Goal: Transaction & Acquisition: Purchase product/service

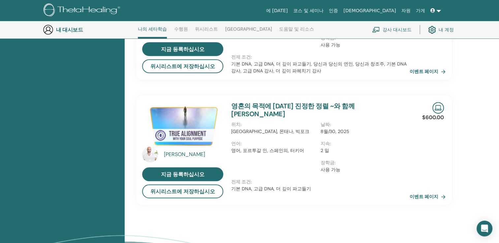
scroll to position [413, 0]
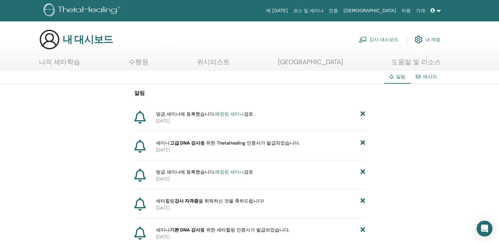
click at [439, 11] on link at bounding box center [436, 11] width 16 height 12
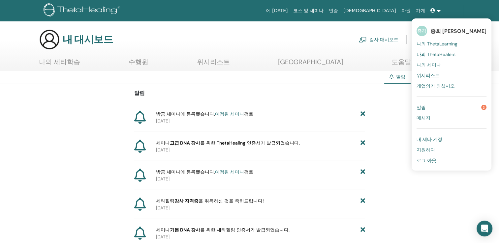
click at [431, 44] on span "나의 ThetaLearning" at bounding box center [437, 44] width 41 height 6
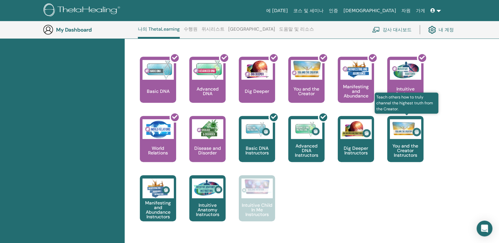
scroll to position [248, 0]
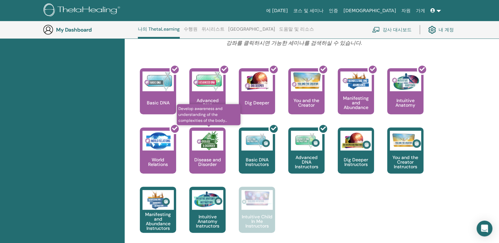
click at [203, 163] on p "Disease and Disorder" at bounding box center [207, 162] width 36 height 9
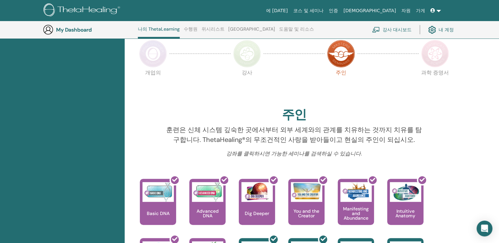
scroll to position [116, 0]
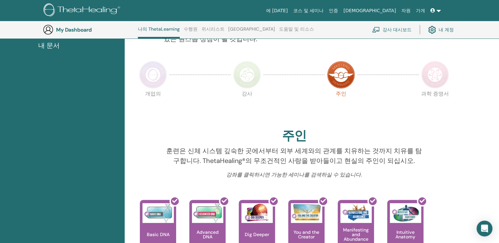
click at [432, 9] on icon at bounding box center [433, 10] width 5 height 5
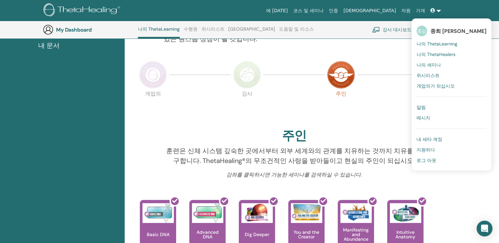
click at [431, 57] on span "나의 ThetaHealers" at bounding box center [436, 54] width 39 height 6
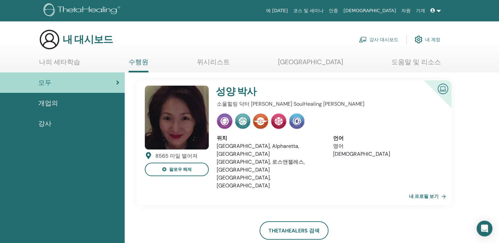
click at [42, 102] on span "개업의" at bounding box center [48, 103] width 20 height 10
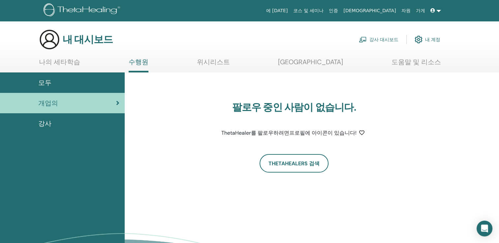
click at [42, 124] on span "강사" at bounding box center [44, 124] width 13 height 10
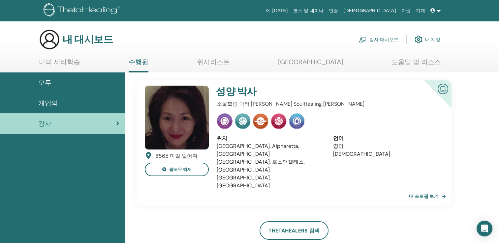
click at [65, 64] on link "나의 세타학습" at bounding box center [59, 64] width 41 height 13
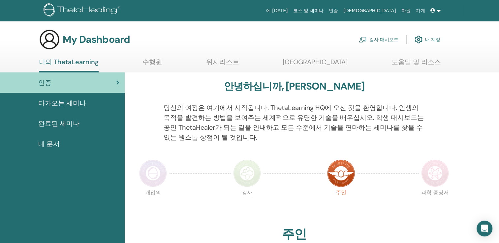
click at [335, 63] on link "메시지 센터" at bounding box center [315, 64] width 65 height 13
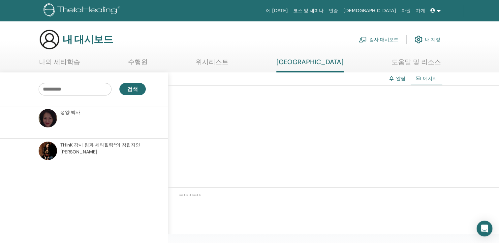
click at [435, 13] on span at bounding box center [434, 10] width 6 height 5
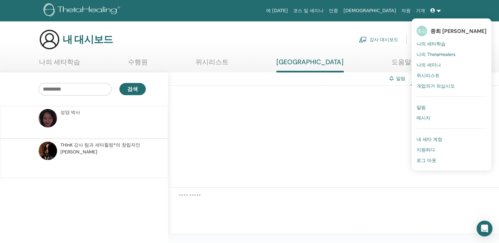
click at [429, 66] on span "나의 세미나" at bounding box center [429, 65] width 24 height 6
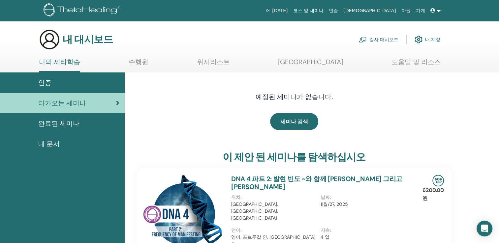
click at [52, 123] on span "완료된 세미나" at bounding box center [58, 124] width 41 height 10
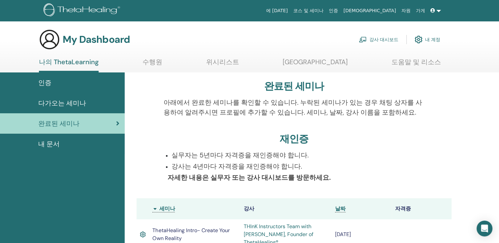
click at [438, 9] on link at bounding box center [436, 11] width 16 height 12
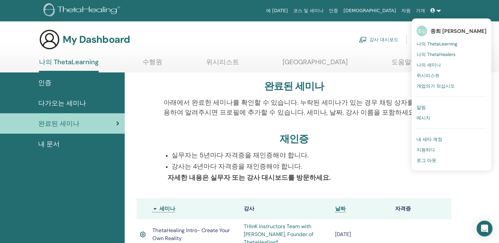
click at [428, 86] on span "개업의가 되십시오" at bounding box center [436, 86] width 38 height 6
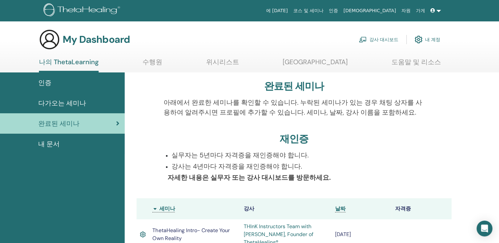
click at [50, 143] on span "내 문서" at bounding box center [48, 144] width 21 height 10
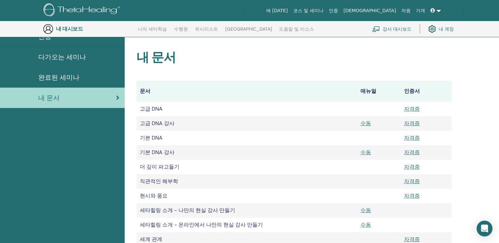
scroll to position [49, 0]
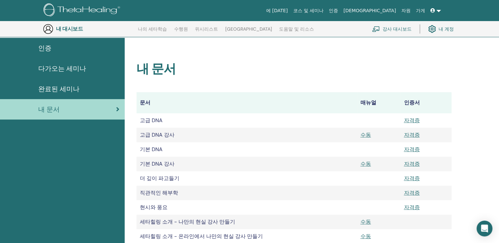
click at [439, 11] on link at bounding box center [436, 11] width 16 height 12
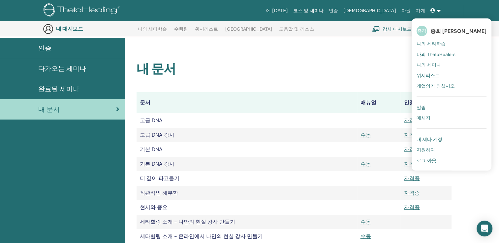
click at [426, 141] on span "내 세타 계정" at bounding box center [430, 140] width 26 height 6
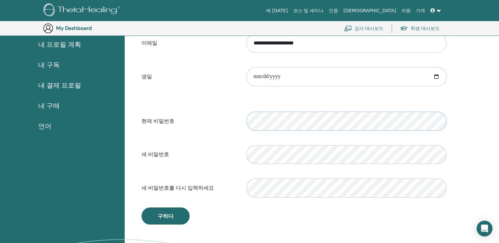
scroll to position [48, 0]
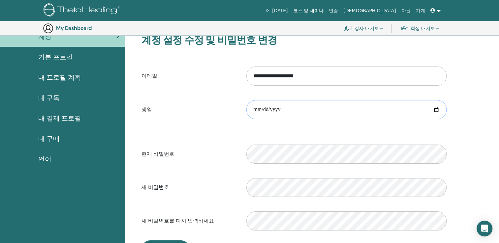
click at [259, 111] on input "date" at bounding box center [346, 109] width 200 height 19
click at [254, 109] on input "date" at bounding box center [346, 109] width 200 height 19
click at [253, 110] on input "date" at bounding box center [346, 109] width 200 height 19
click at [270, 112] on input "date" at bounding box center [346, 109] width 200 height 19
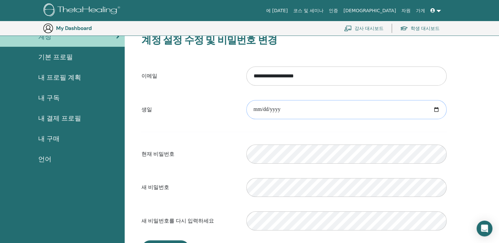
type input "**********"
click at [305, 124] on form "**********" at bounding box center [294, 149] width 305 height 174
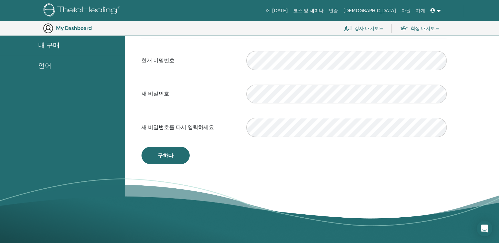
scroll to position [179, 0]
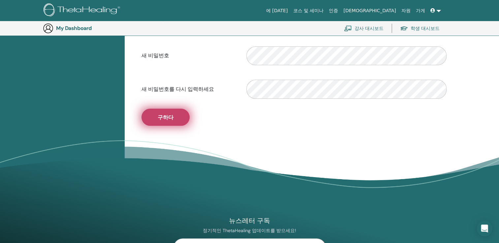
click at [174, 122] on button "구하다" at bounding box center [166, 117] width 48 height 17
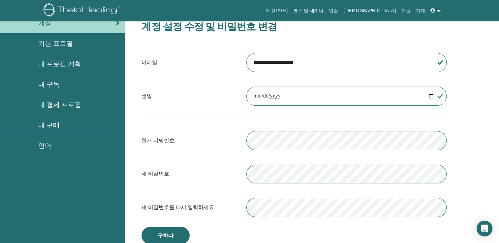
scroll to position [0, 0]
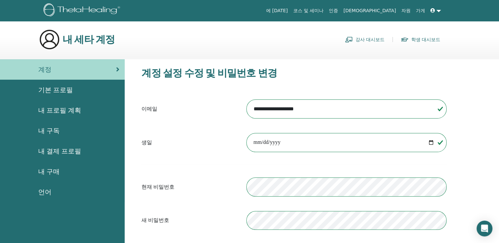
click at [43, 191] on span "언어" at bounding box center [44, 192] width 13 height 10
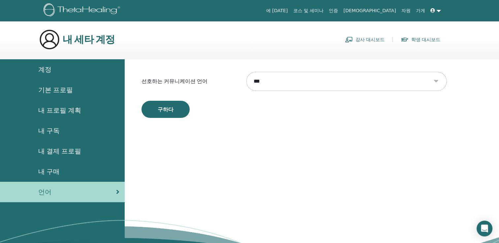
click at [48, 170] on span "내 구매" at bounding box center [48, 172] width 21 height 10
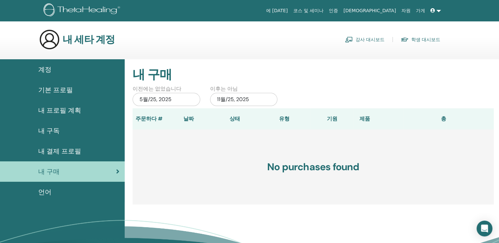
click at [61, 150] on span "내 결제 프로필" at bounding box center [59, 151] width 43 height 10
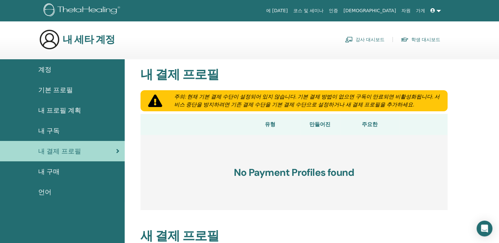
click at [48, 129] on span "내 구독" at bounding box center [48, 131] width 21 height 10
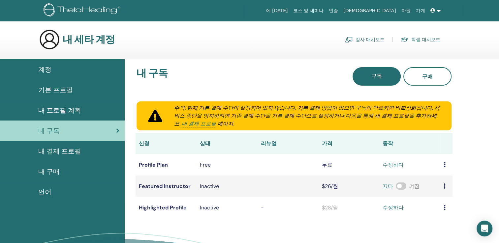
click at [69, 109] on span "내 프로필 계획" at bounding box center [59, 111] width 43 height 10
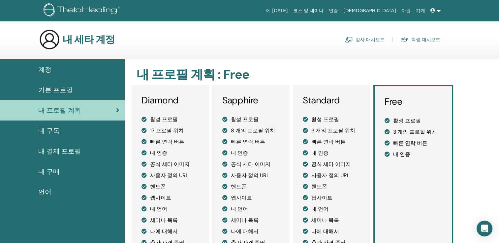
click at [62, 87] on span "기본 프로필" at bounding box center [55, 90] width 35 height 10
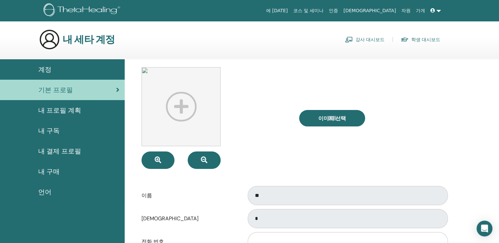
click at [359, 42] on link "강사 대시보드" at bounding box center [365, 39] width 40 height 11
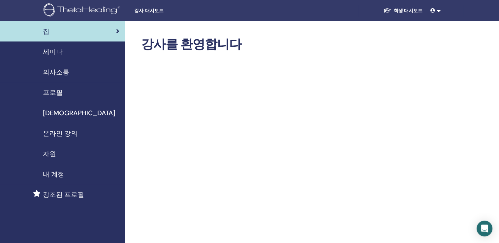
click at [44, 96] on span "프로필" at bounding box center [53, 93] width 20 height 10
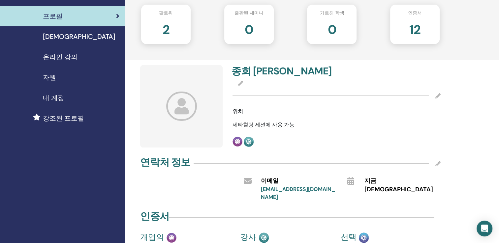
scroll to position [66, 0]
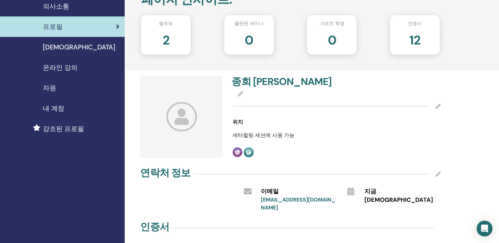
click at [255, 84] on h4 "종희 김" at bounding box center [282, 82] width 101 height 12
click at [248, 81] on h4 "종희 김" at bounding box center [282, 82] width 101 height 12
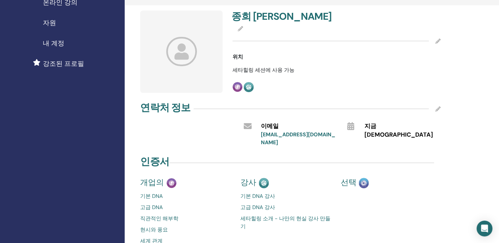
scroll to position [132, 0]
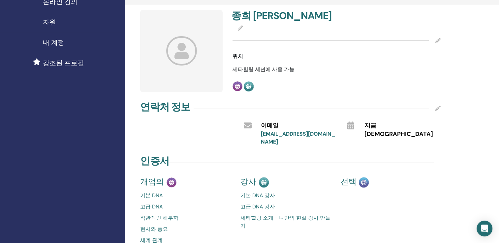
click at [73, 65] on span "강조된 프로필" at bounding box center [63, 63] width 41 height 10
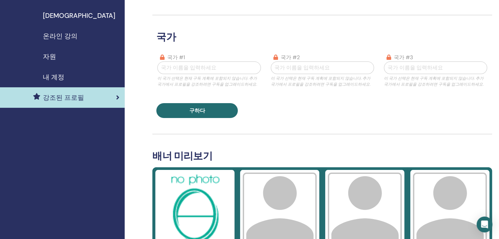
scroll to position [99, 0]
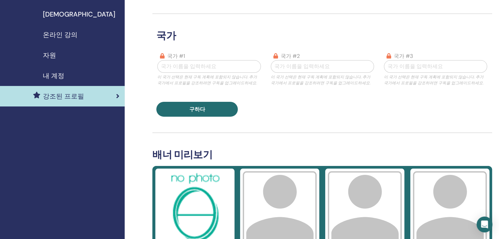
click at [210, 64] on div at bounding box center [209, 66] width 96 height 9
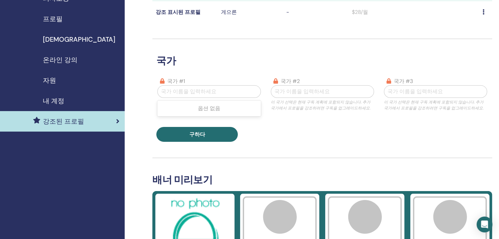
scroll to position [0, 0]
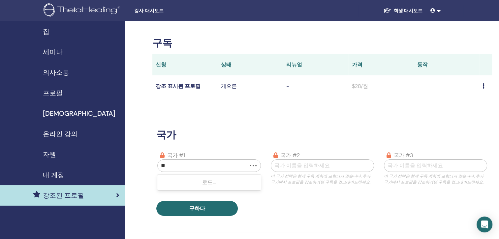
type input "*"
type input "****"
click at [186, 178] on div "대한민국" at bounding box center [208, 182] width 103 height 13
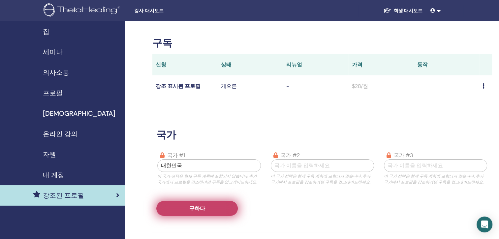
click at [198, 211] on span "구하다" at bounding box center [197, 208] width 16 height 7
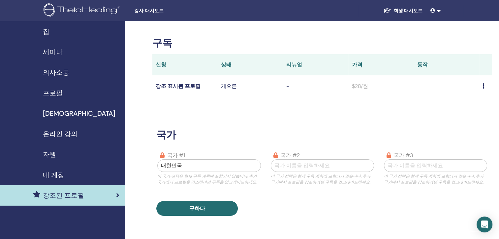
click at [186, 86] on td "강조 표시된 프로필" at bounding box center [184, 85] width 65 height 21
click at [226, 82] on p "게으른" at bounding box center [250, 86] width 59 height 8
click at [54, 93] on span "프로필" at bounding box center [53, 93] width 20 height 10
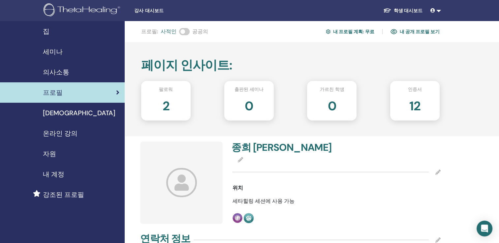
click at [436, 10] on span at bounding box center [434, 10] width 6 height 5
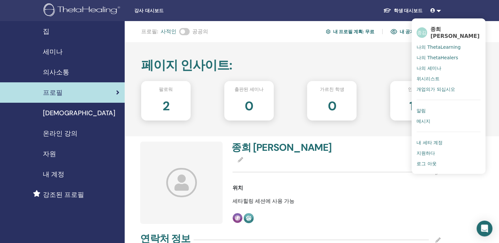
click at [437, 65] on span "나의 세미나" at bounding box center [429, 68] width 24 height 6
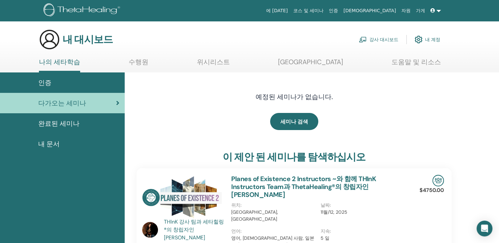
click at [438, 11] on link at bounding box center [436, 11] width 16 height 12
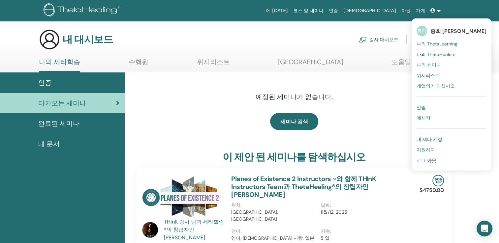
click at [438, 46] on span "나의 ThetaLearning" at bounding box center [437, 44] width 41 height 6
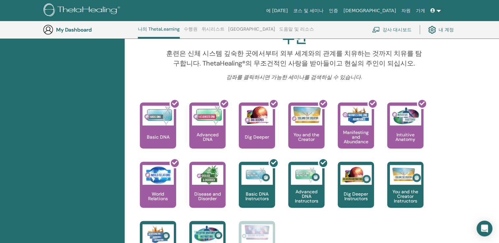
scroll to position [215, 0]
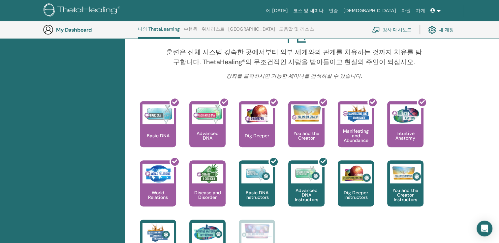
click at [439, 12] on link at bounding box center [436, 11] width 16 height 12
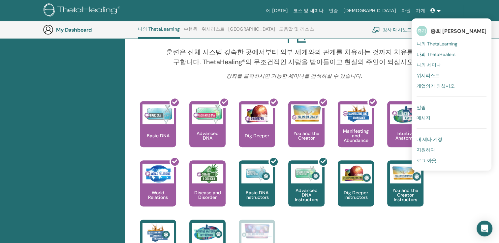
click at [436, 65] on span "나의 세미나" at bounding box center [429, 65] width 24 height 6
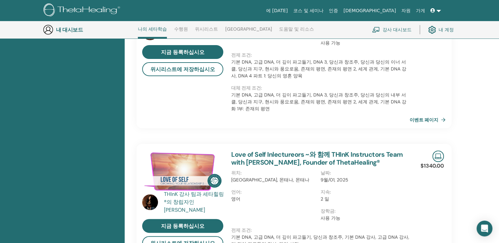
scroll to position [182, 0]
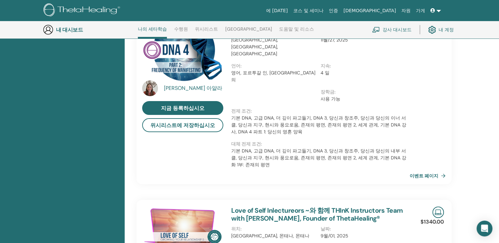
click at [439, 11] on link at bounding box center [436, 11] width 16 height 12
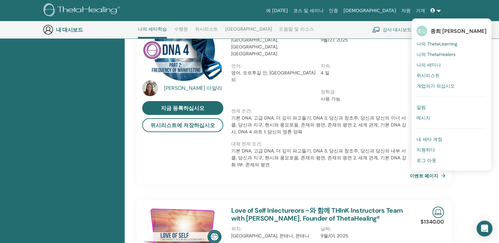
click at [436, 139] on span "내 세타 계정" at bounding box center [430, 140] width 26 height 6
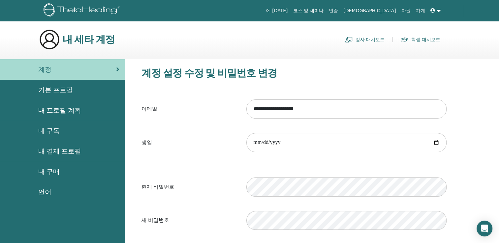
click at [67, 107] on span "내 프로필 계획" at bounding box center [59, 111] width 43 height 10
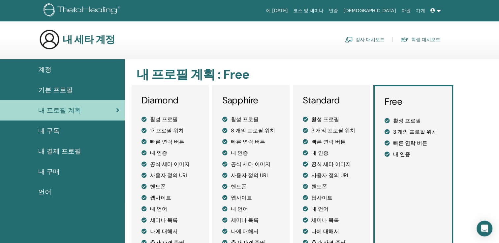
click at [151, 102] on h3 "Diamond" at bounding box center [170, 100] width 57 height 11
click at [55, 129] on span "내 구독" at bounding box center [48, 131] width 21 height 10
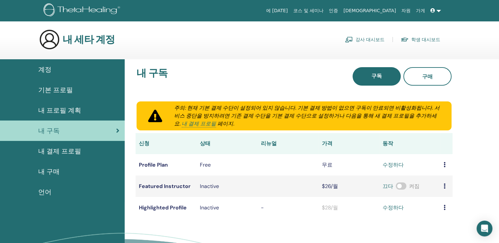
click at [58, 150] on span "내 결제 프로필" at bounding box center [59, 151] width 43 height 10
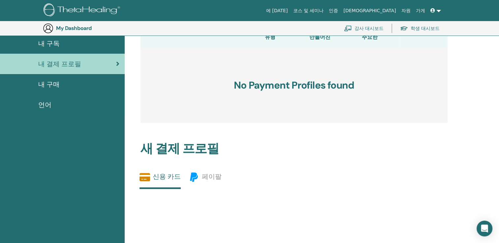
scroll to position [113, 0]
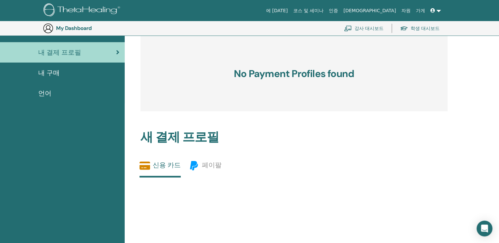
click at [54, 73] on span "내 구매" at bounding box center [48, 73] width 21 height 10
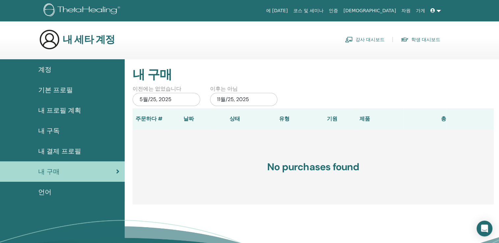
click at [41, 193] on span "언어" at bounding box center [44, 192] width 13 height 10
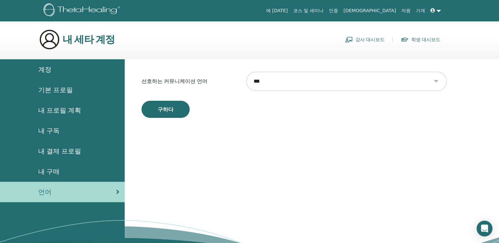
click at [67, 112] on span "내 프로필 계획" at bounding box center [59, 111] width 43 height 10
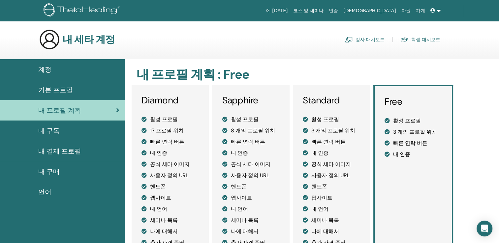
click at [65, 89] on span "기본 프로필" at bounding box center [55, 90] width 35 height 10
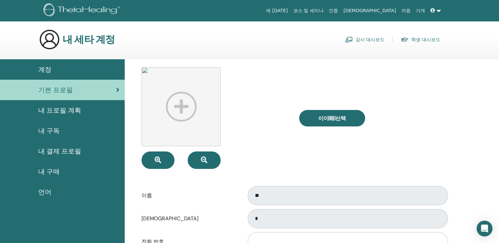
click at [45, 66] on span "계정" at bounding box center [44, 70] width 13 height 10
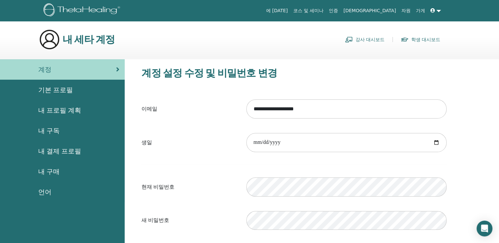
click at [439, 13] on link at bounding box center [436, 11] width 16 height 12
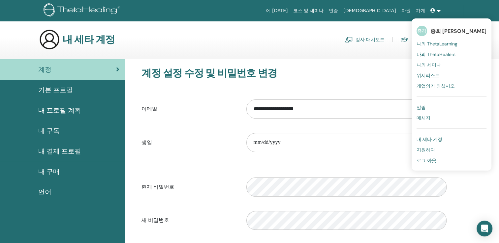
click at [381, 39] on link "강사 대시보드" at bounding box center [365, 39] width 40 height 11
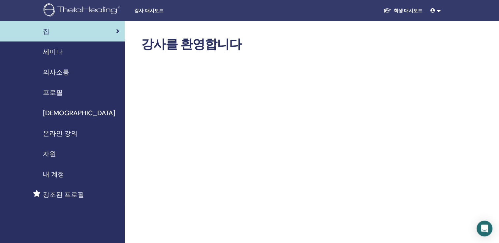
click at [59, 133] on span "온라인 강의" at bounding box center [60, 134] width 35 height 10
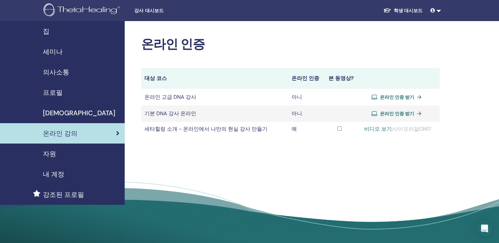
click at [403, 113] on span "온라인 인증 받기" at bounding box center [397, 114] width 34 height 6
